Goal: Task Accomplishment & Management: Use online tool/utility

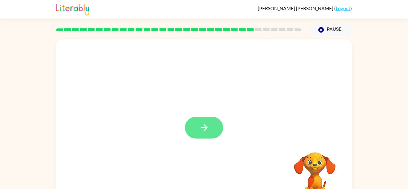
click at [199, 127] on icon "button" at bounding box center [204, 127] width 10 height 10
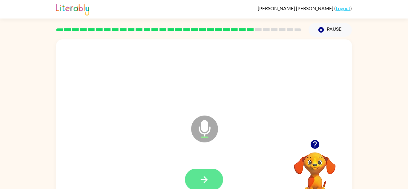
click at [209, 174] on button "button" at bounding box center [204, 180] width 38 height 22
click at [212, 178] on button "button" at bounding box center [204, 180] width 38 height 22
click at [316, 144] on icon "button" at bounding box center [314, 144] width 9 height 9
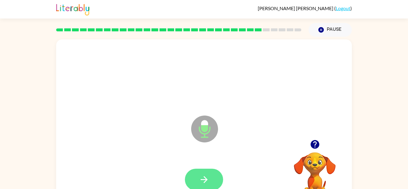
click at [213, 181] on button "button" at bounding box center [204, 180] width 38 height 22
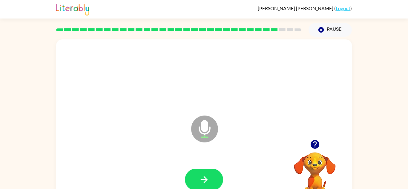
click at [213, 181] on button "button" at bounding box center [204, 180] width 38 height 22
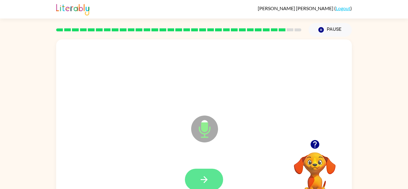
click at [212, 173] on button "button" at bounding box center [204, 180] width 38 height 22
click at [203, 173] on button "button" at bounding box center [204, 180] width 38 height 22
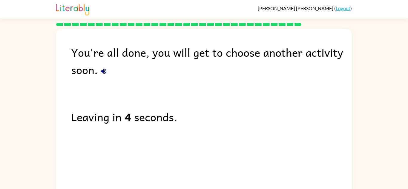
click at [106, 70] on icon "button" at bounding box center [103, 71] width 7 height 7
